Goal: Task Accomplishment & Management: Use online tool/utility

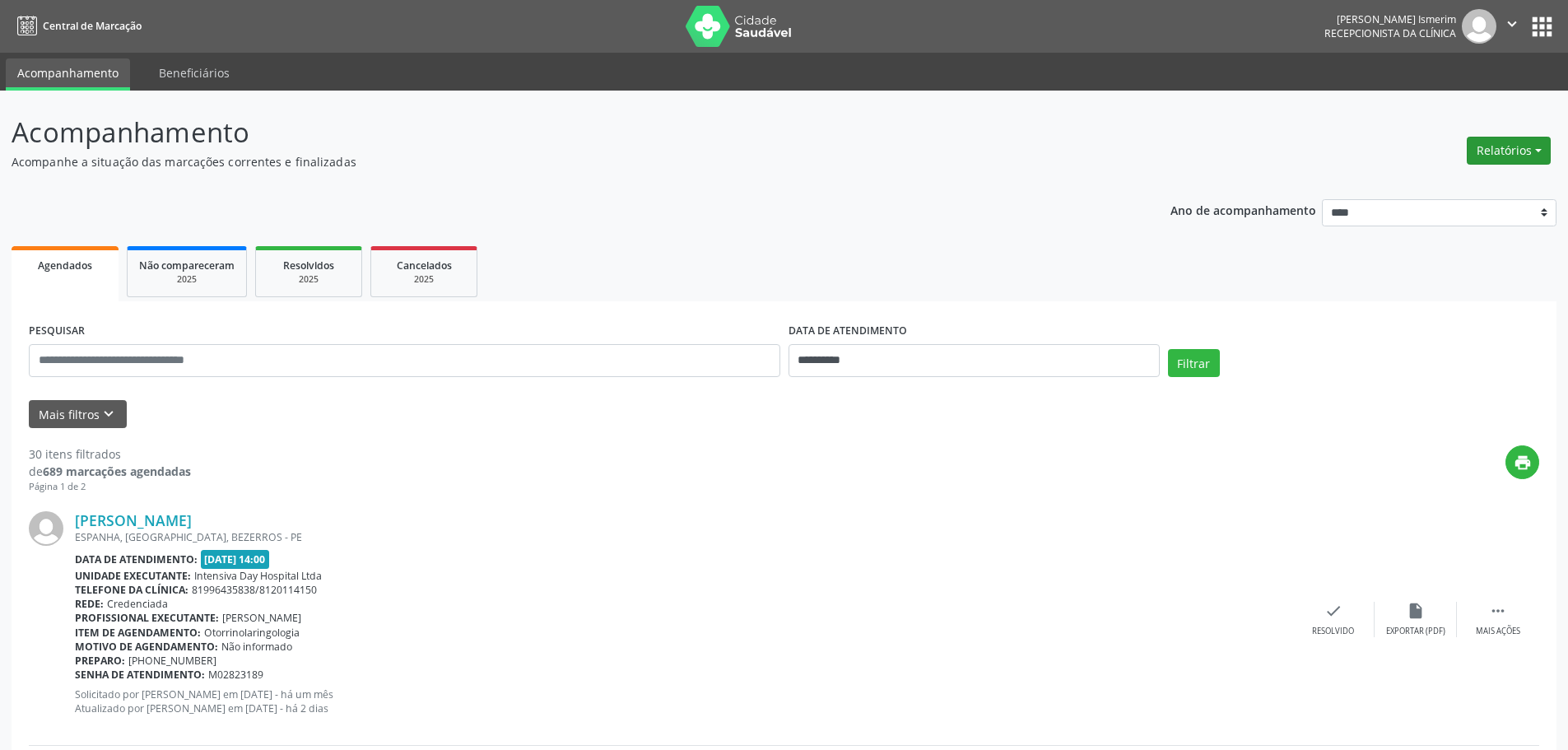
click at [1502, 152] on button "Relatórios" at bounding box center [1509, 150] width 84 height 28
click at [1435, 184] on link "Agendamentos" at bounding box center [1463, 186] width 177 height 23
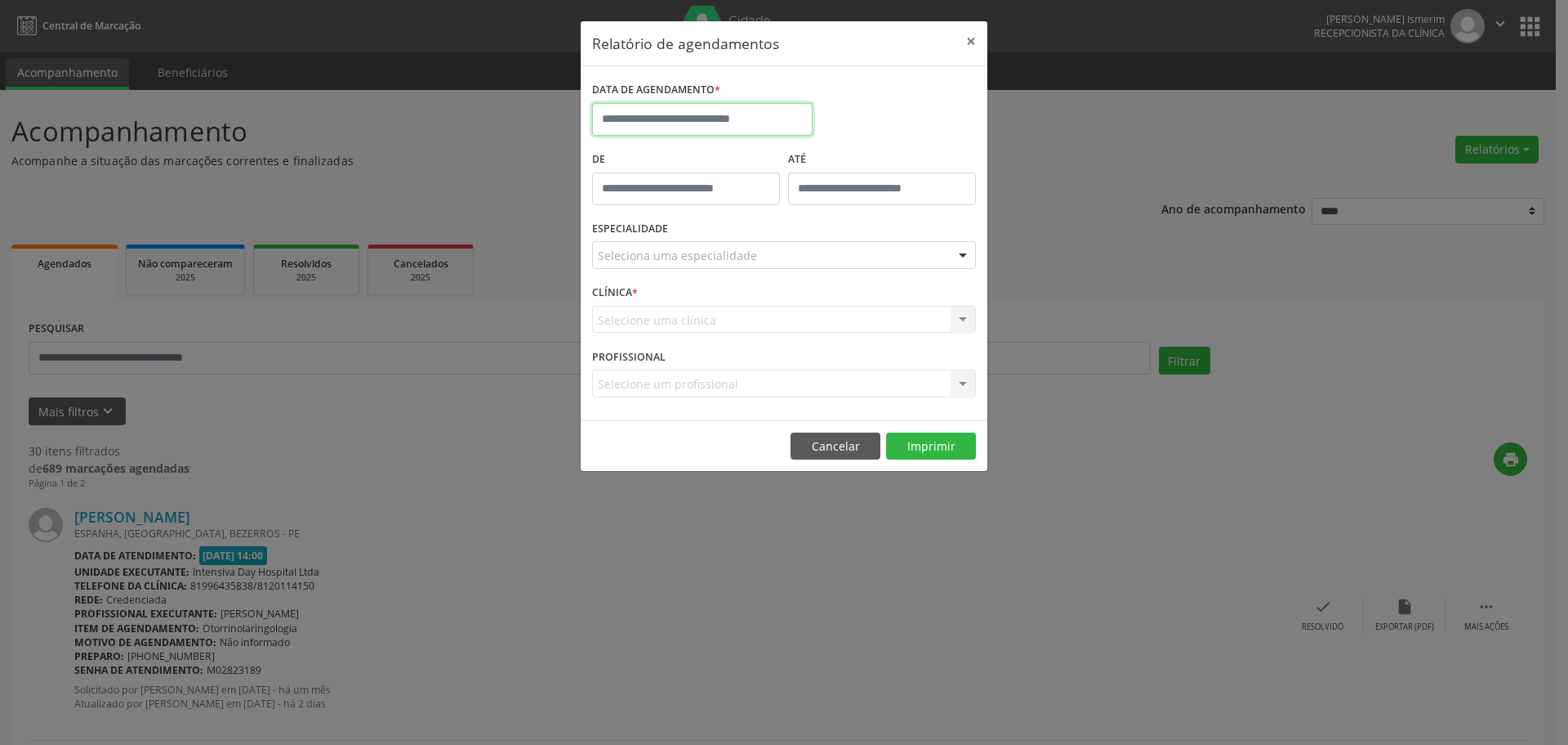
click at [661, 116] on input "text" at bounding box center [702, 119] width 220 height 32
click at [752, 304] on span "21" at bounding box center [754, 303] width 32 height 32
type input "**********"
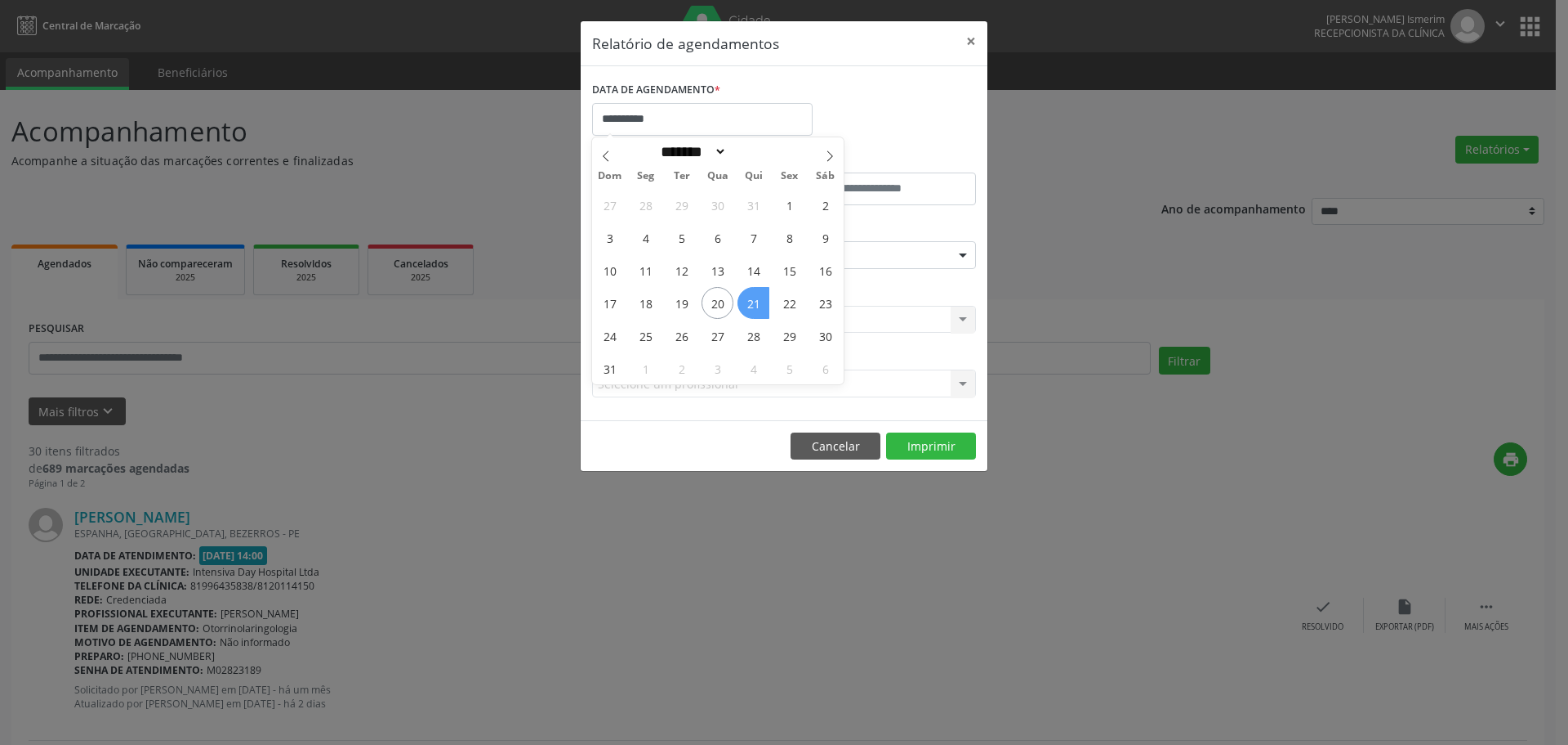
click at [752, 304] on span "21" at bounding box center [754, 303] width 32 height 32
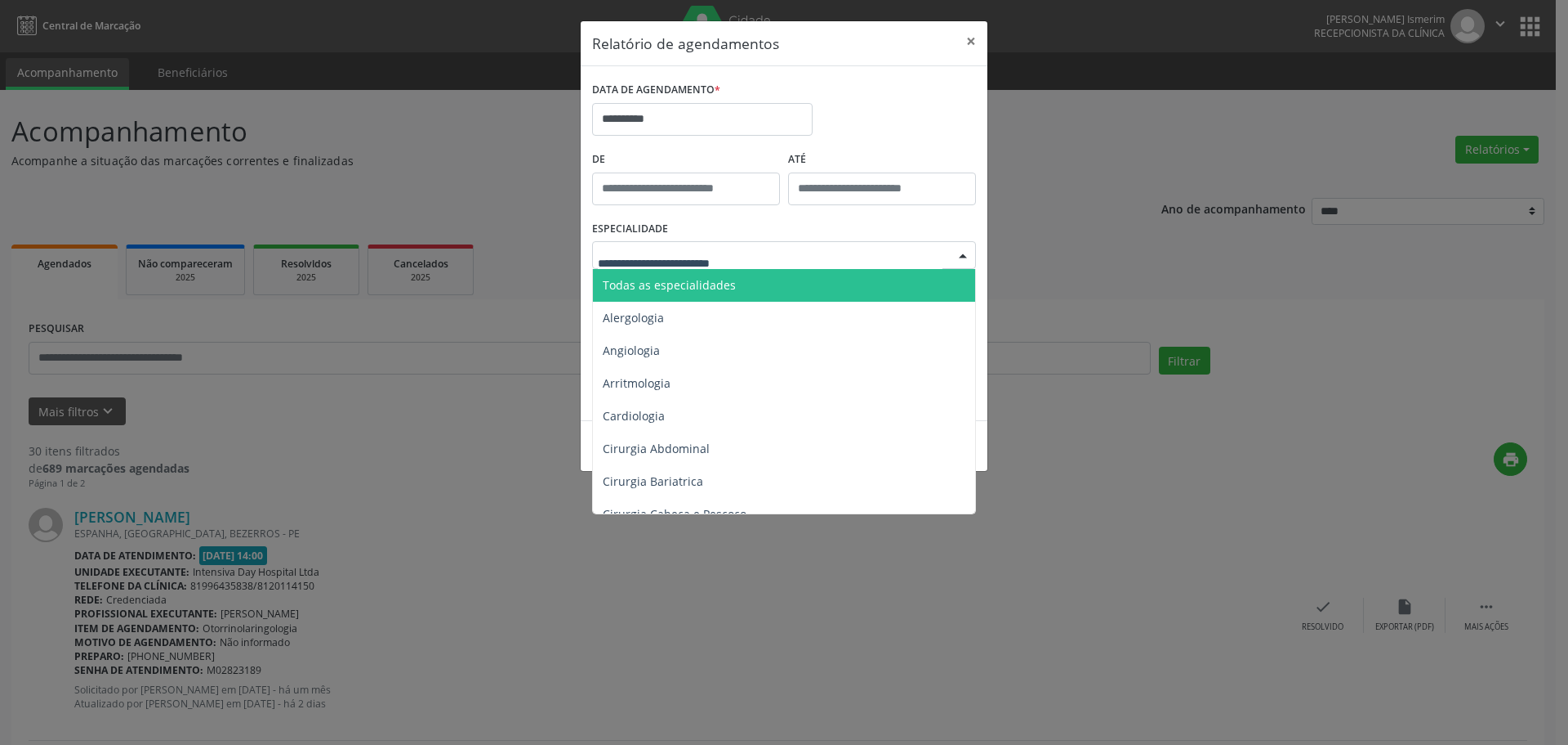
click at [720, 279] on span "Todas as especialidades" at bounding box center [669, 284] width 133 height 16
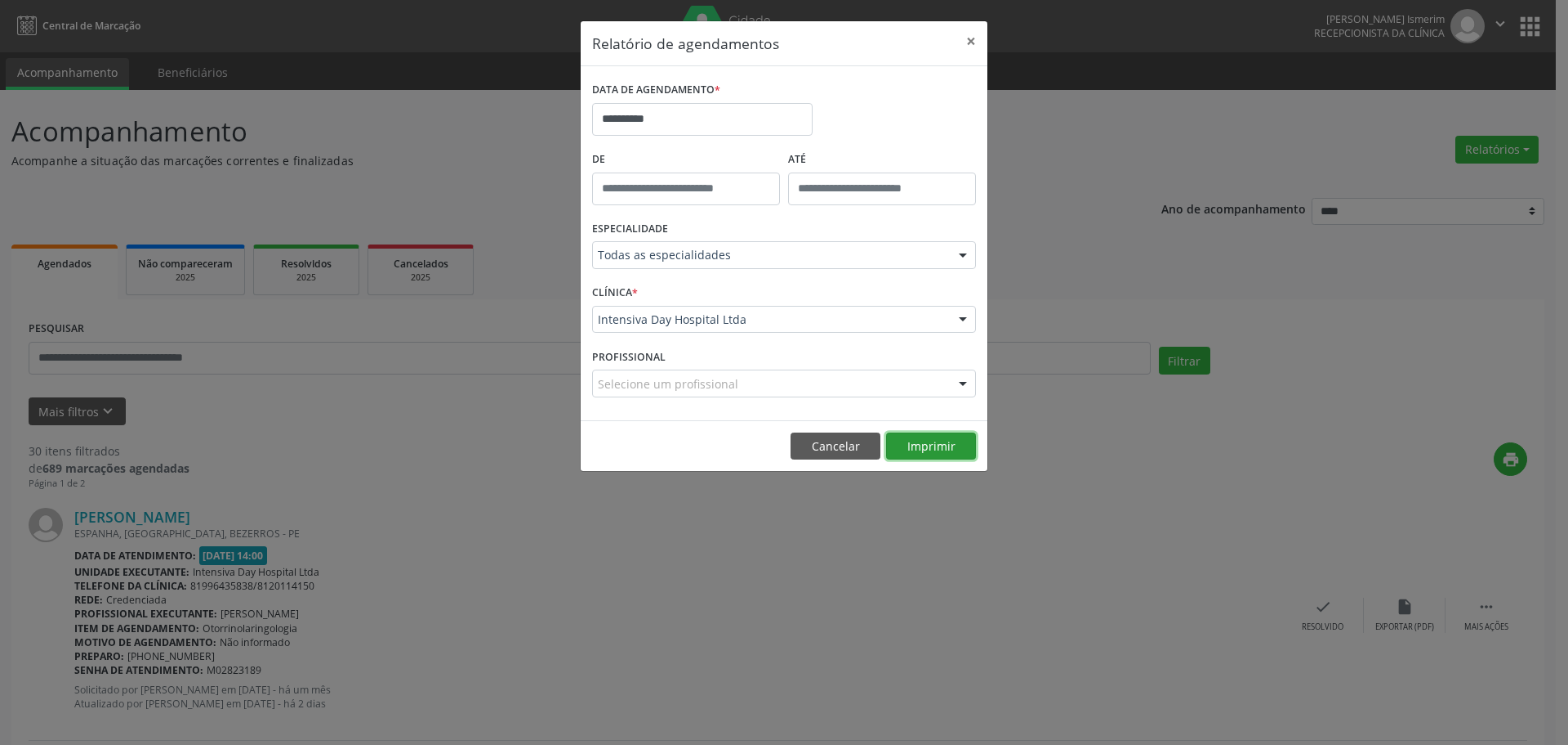
click at [922, 438] on button "Imprimir" at bounding box center [931, 446] width 90 height 27
click at [971, 42] on button "×" at bounding box center [971, 42] width 32 height 40
